Goal: Task Accomplishment & Management: Use online tool/utility

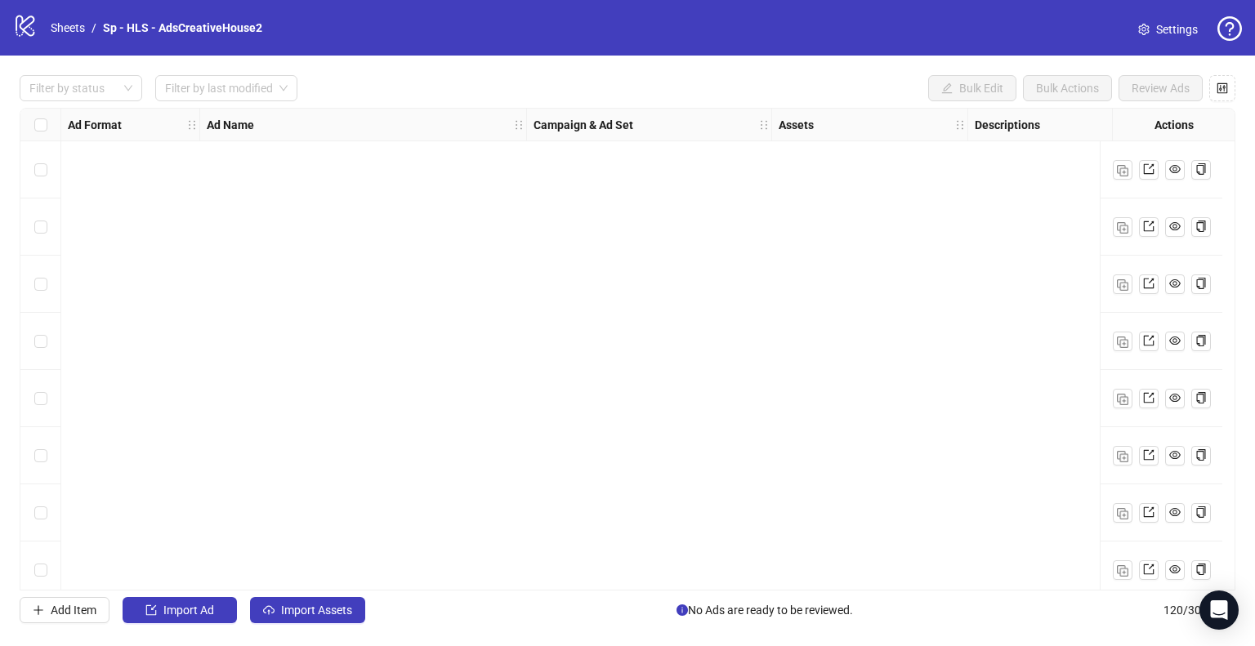
scroll to position [6421, 0]
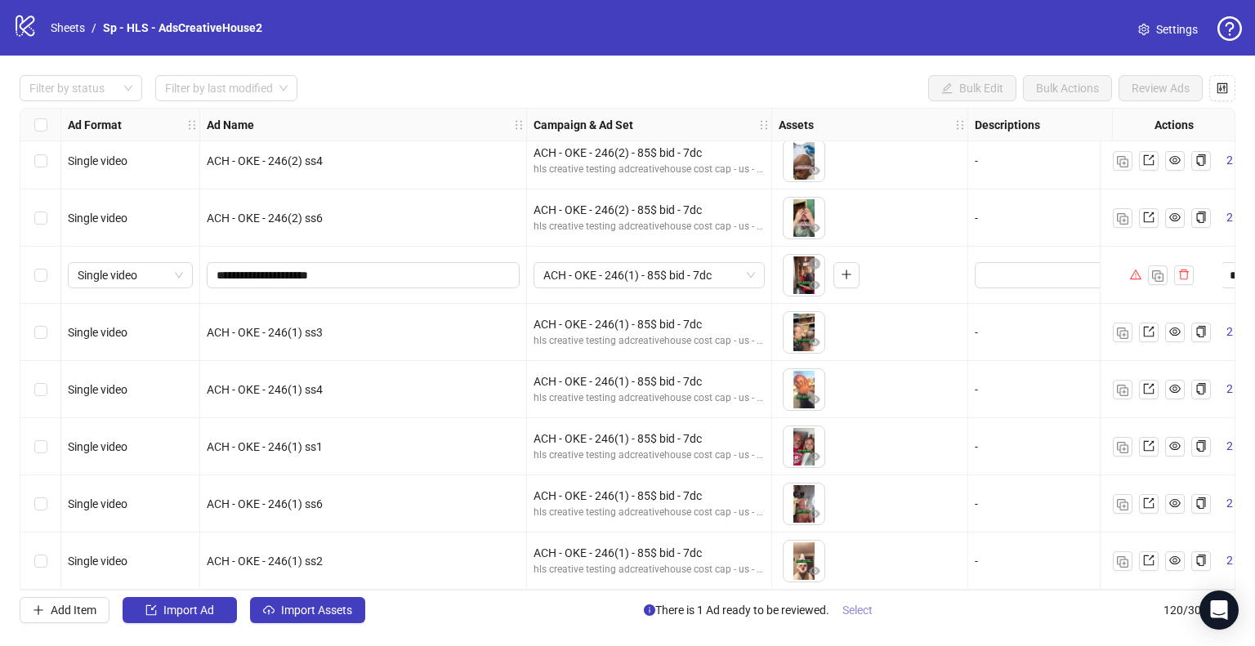
click at [860, 610] on span "Select" at bounding box center [857, 610] width 30 height 13
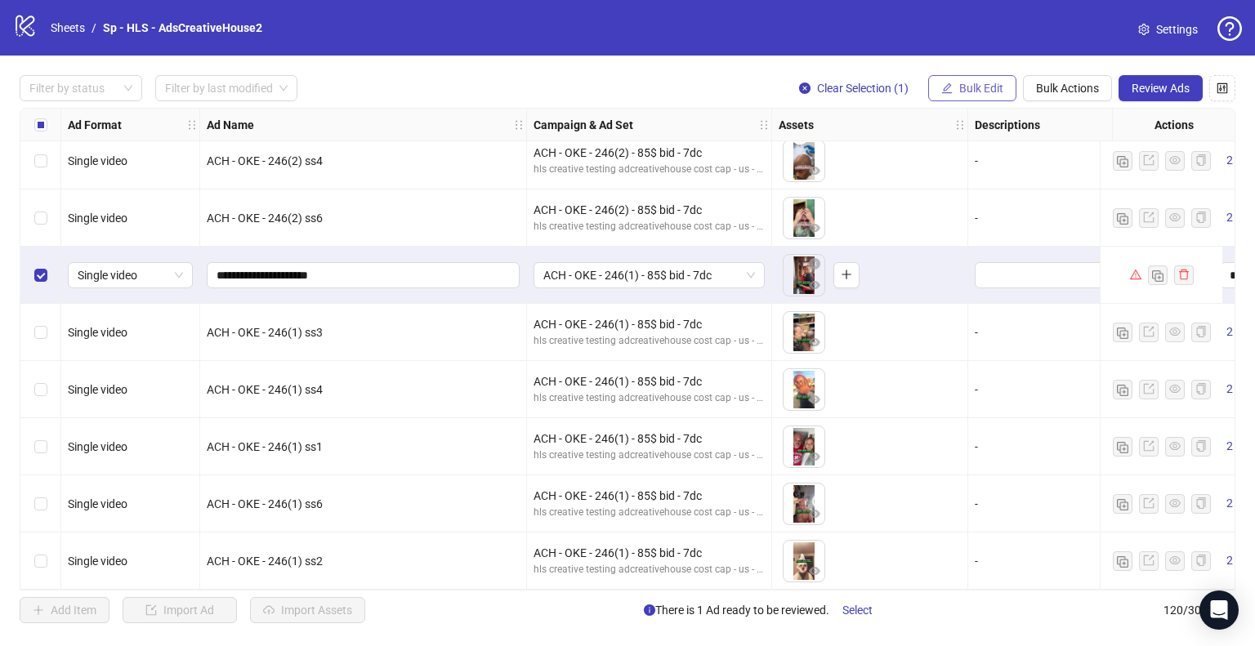
click at [975, 88] on span "Bulk Edit" at bounding box center [981, 88] width 44 height 13
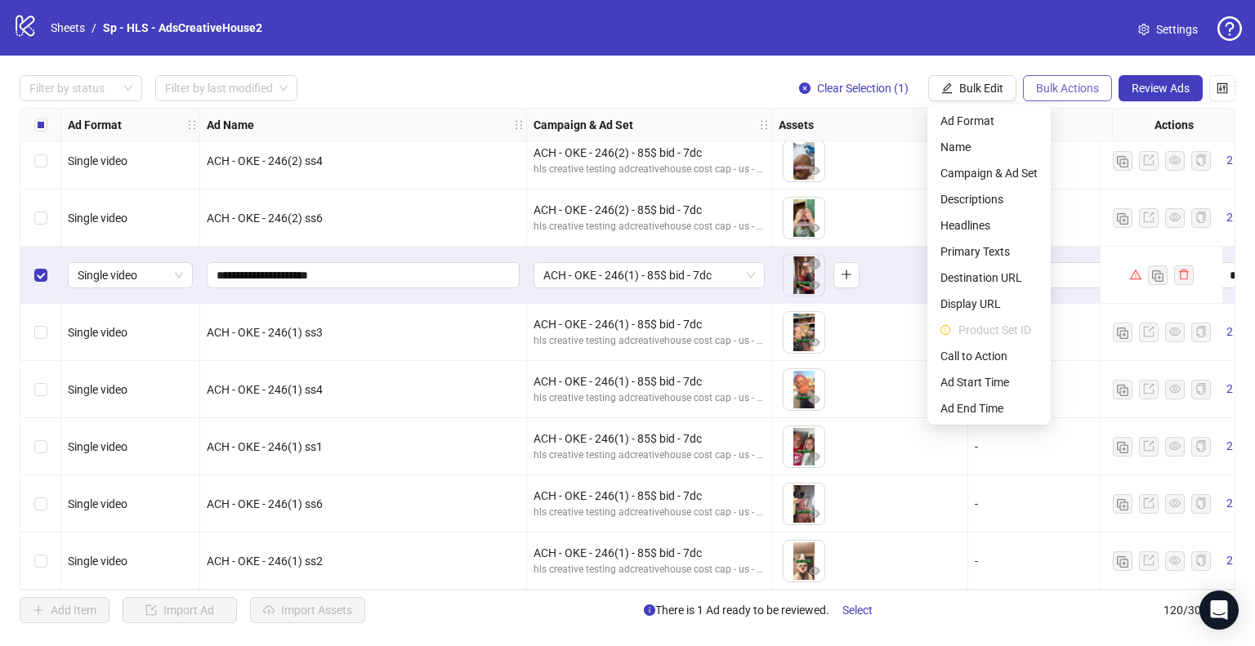
click at [1056, 87] on span "Bulk Actions" at bounding box center [1067, 88] width 63 height 13
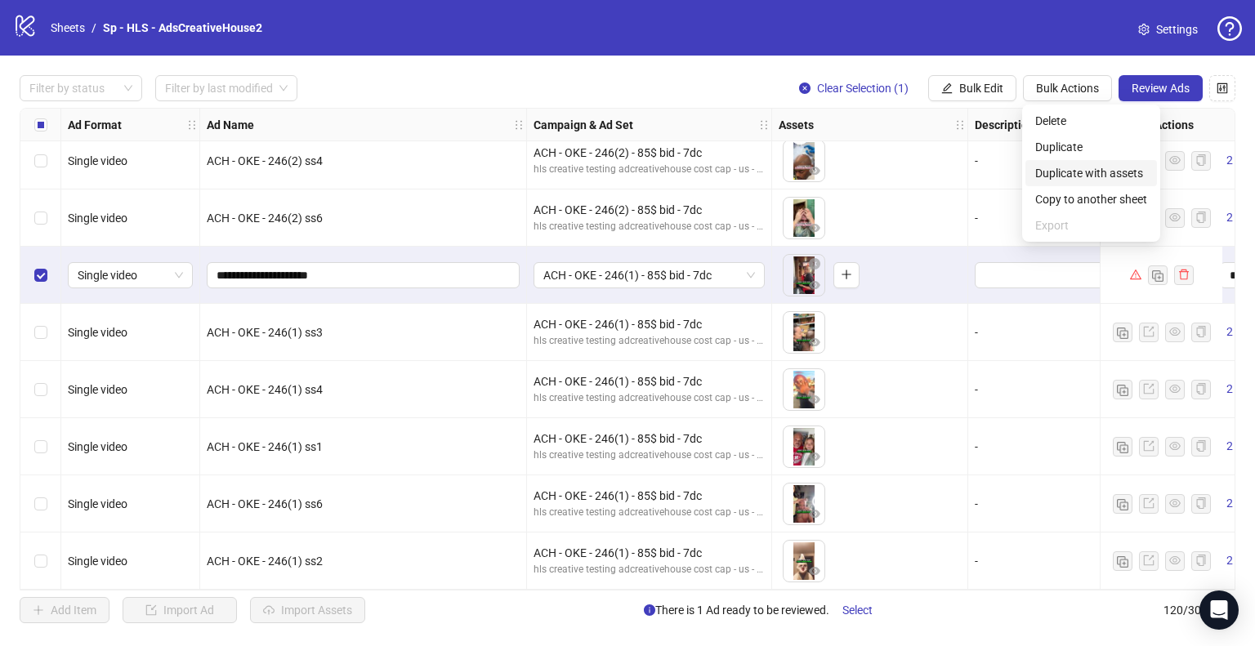
click at [1110, 172] on span "Duplicate with assets" at bounding box center [1091, 173] width 112 height 18
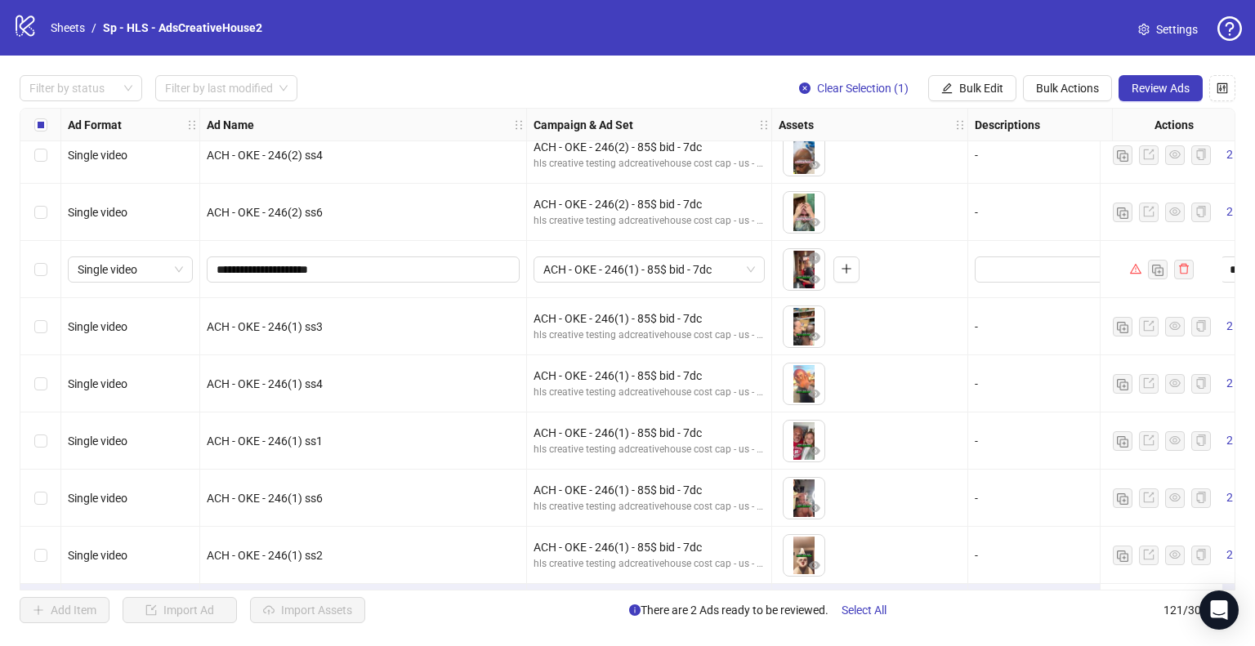
scroll to position [6478, 0]
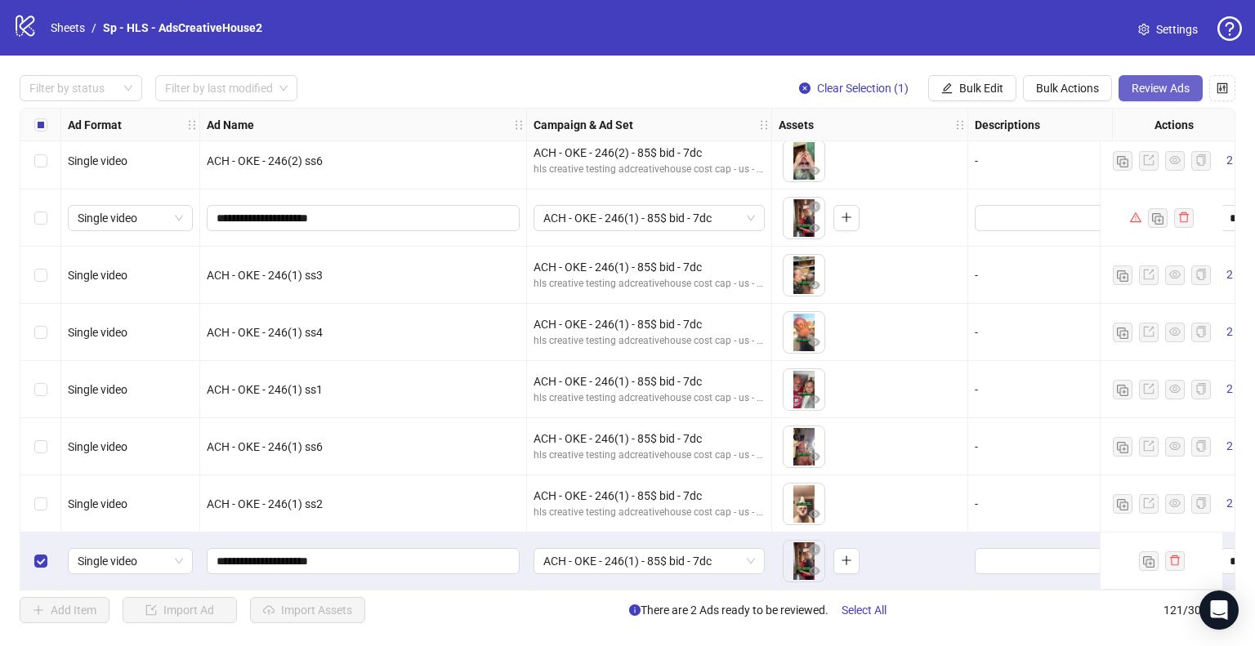
click at [1149, 84] on span "Review Ads" at bounding box center [1161, 88] width 58 height 13
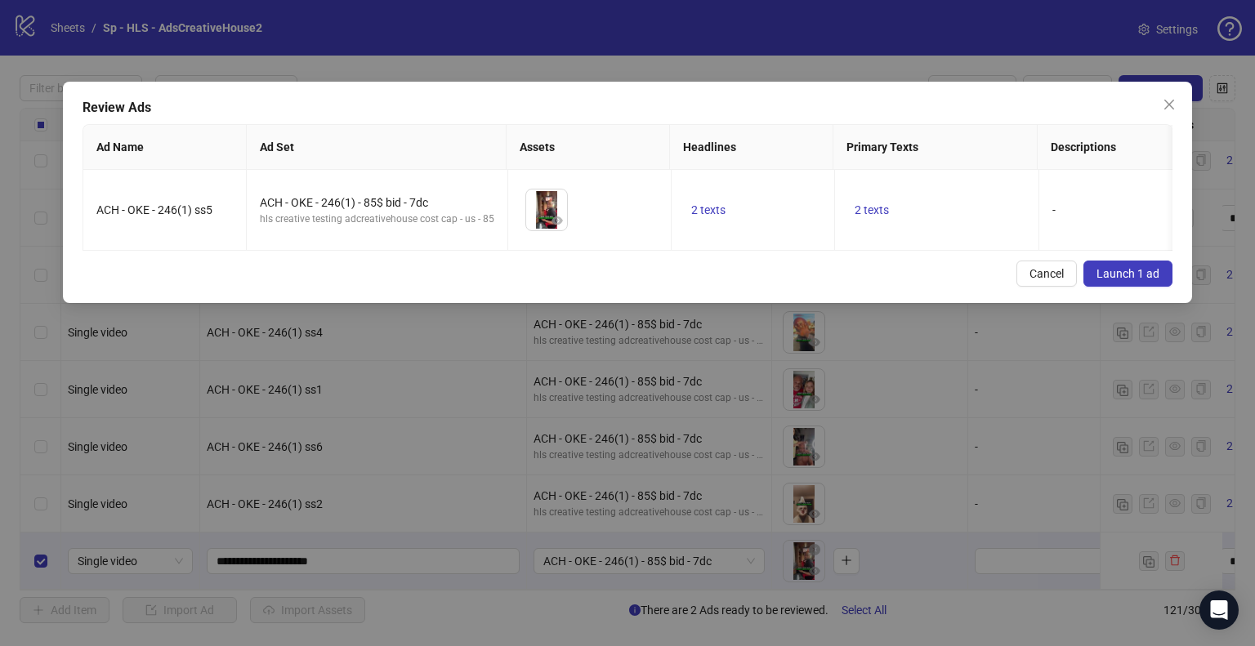
click at [1158, 287] on button "Launch 1 ad" at bounding box center [1127, 274] width 89 height 26
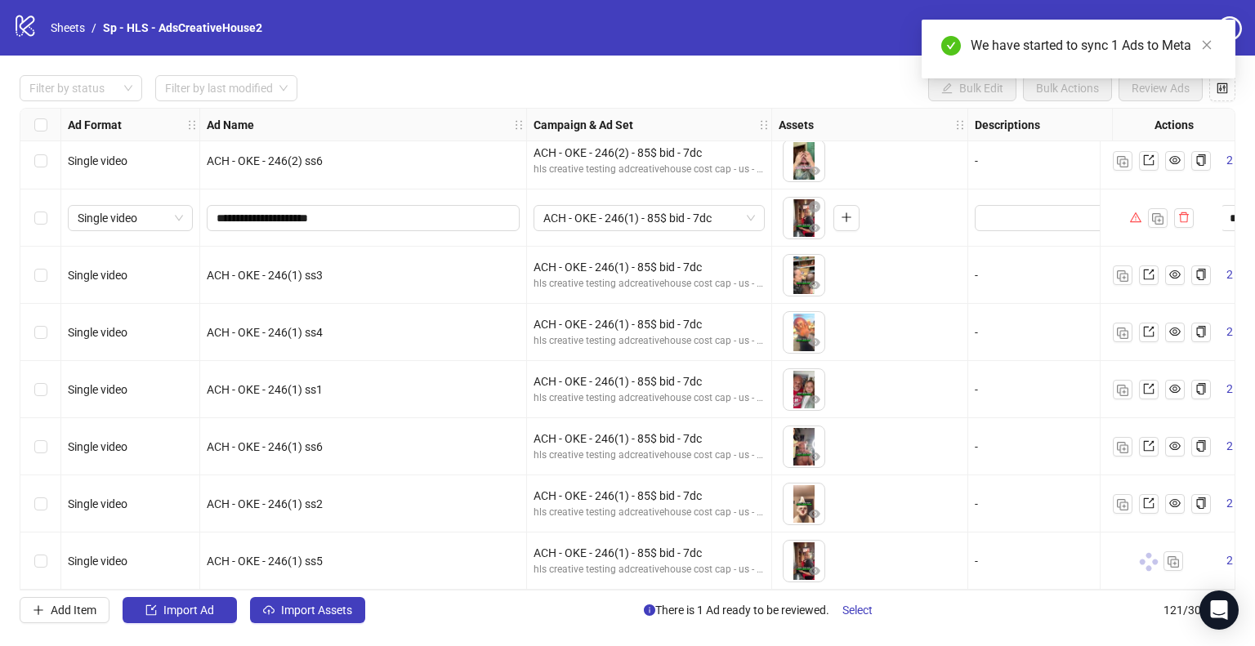
click at [857, 613] on span "Select" at bounding box center [857, 610] width 30 height 13
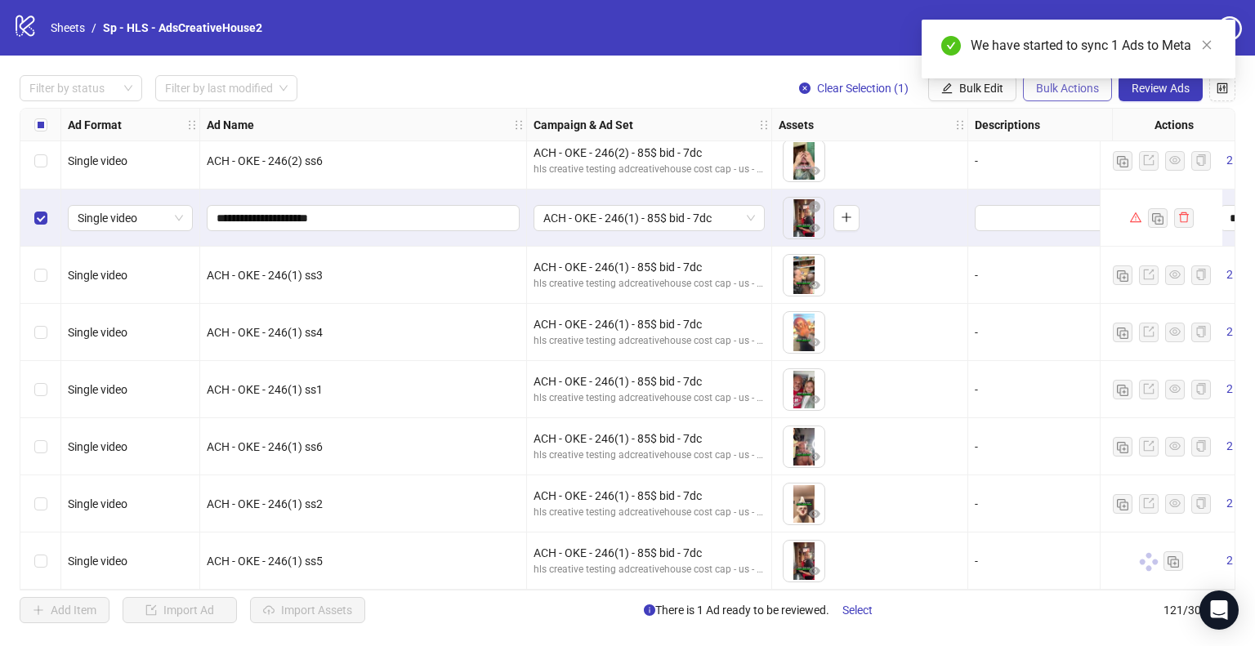
click at [1065, 94] on span "Bulk Actions" at bounding box center [1067, 88] width 63 height 13
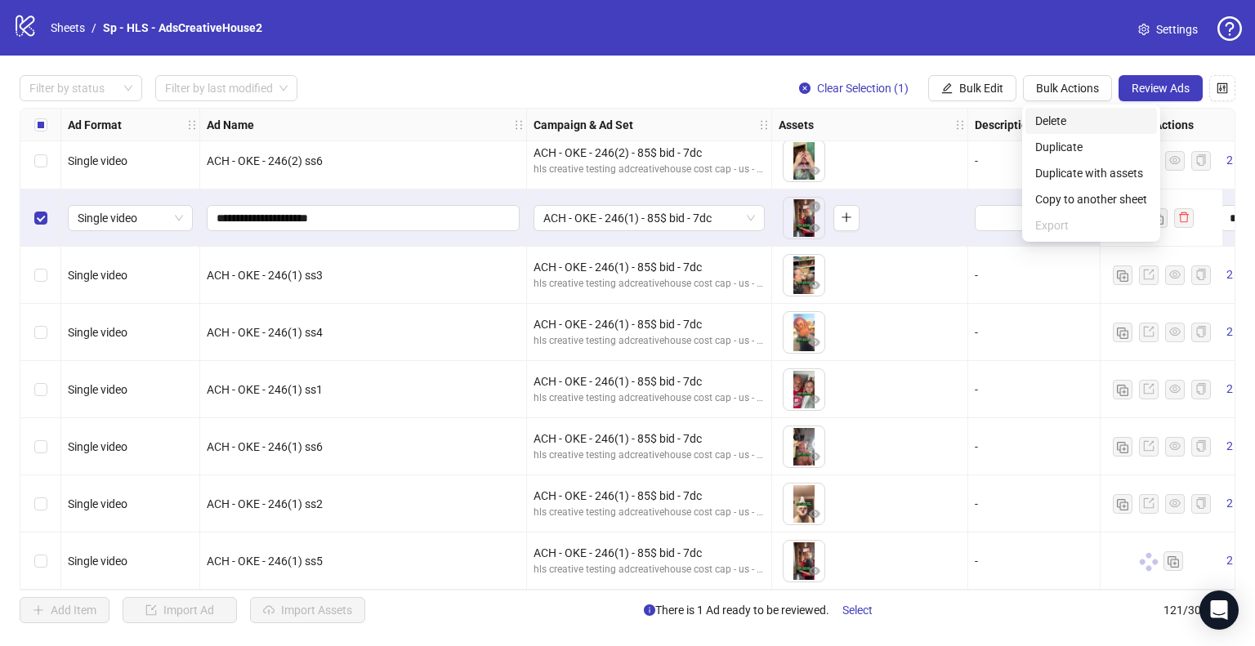
click at [1057, 121] on span "Delete" at bounding box center [1091, 121] width 112 height 18
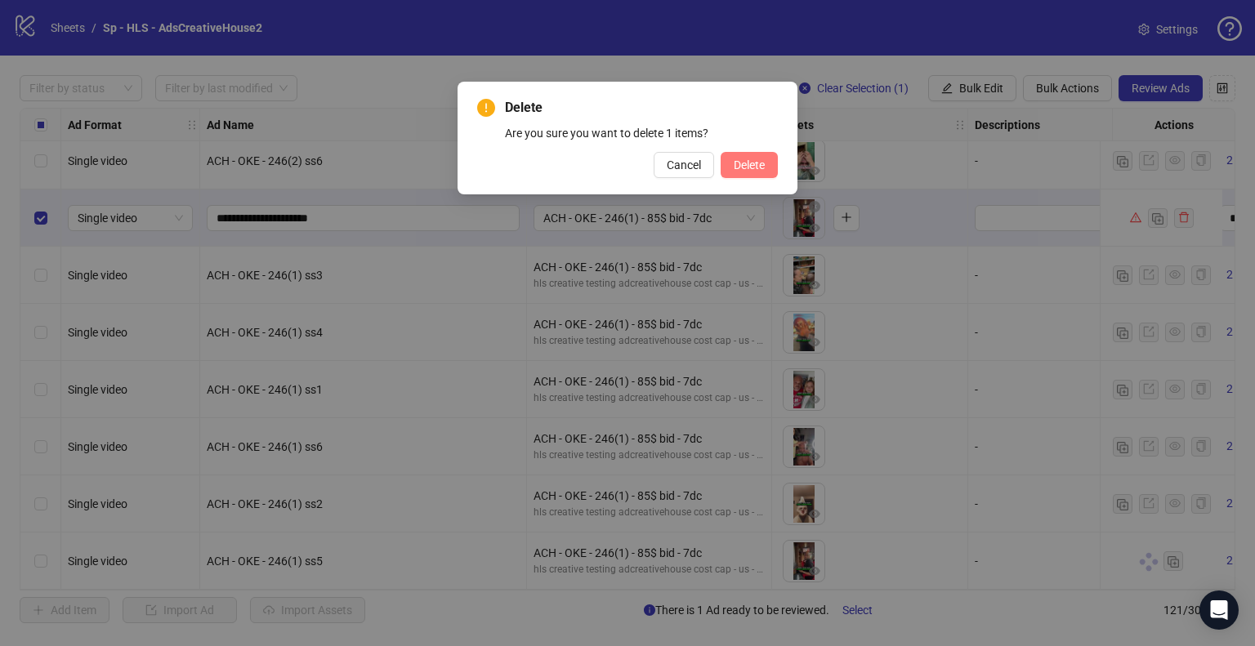
click at [755, 163] on span "Delete" at bounding box center [749, 165] width 31 height 13
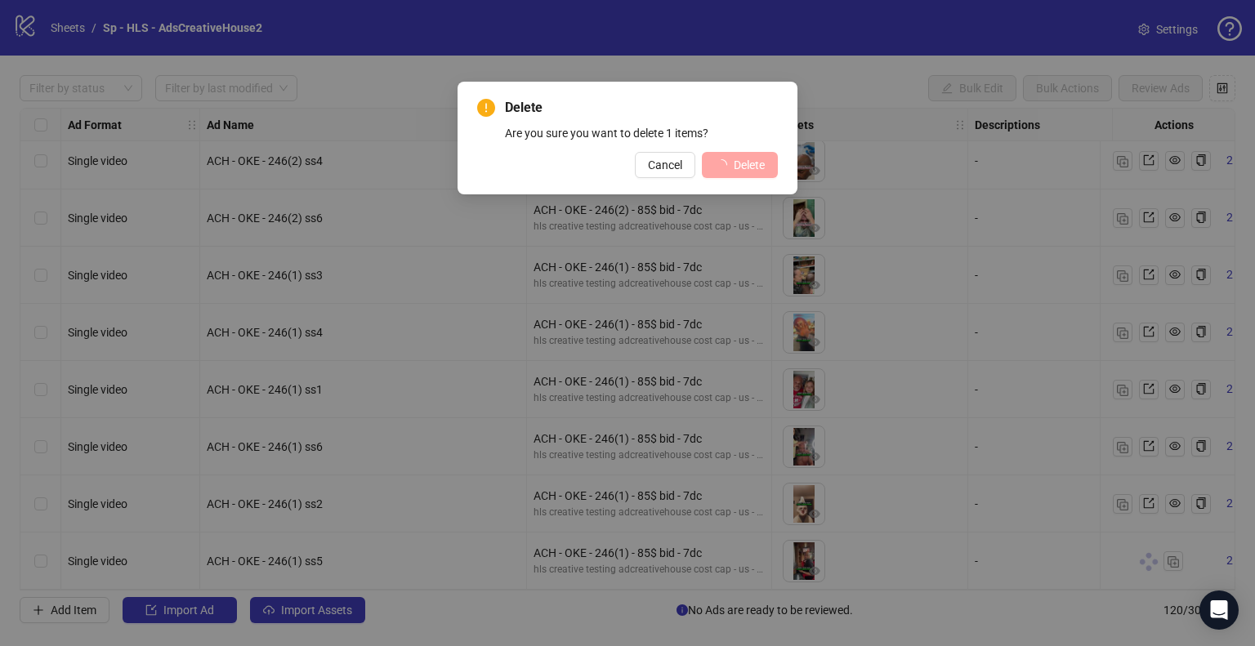
scroll to position [6421, 0]
